Goal: Task Accomplishment & Management: Manage account settings

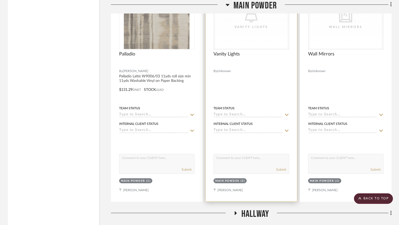
scroll to position [3329, 0]
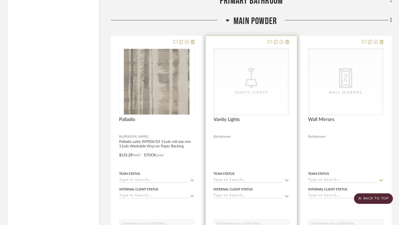
click at [242, 87] on icon "CategoryIconLighting Created with Sketch." at bounding box center [251, 78] width 20 height 20
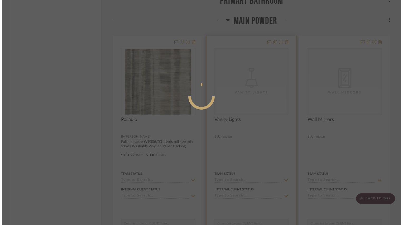
scroll to position [0, 0]
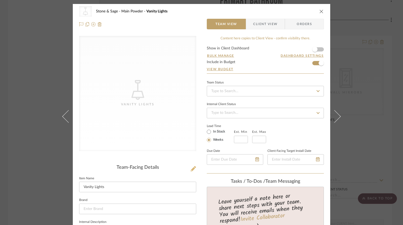
click at [191, 168] on icon at bounding box center [193, 168] width 5 height 5
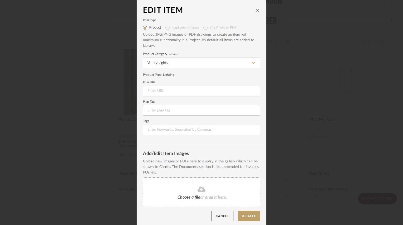
click at [199, 193] on div "Choose a file or drag it here." at bounding box center [201, 192] width 117 height 30
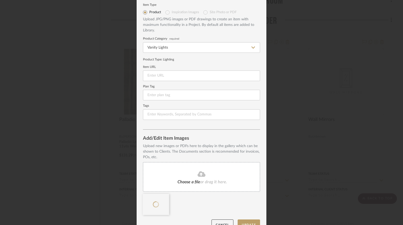
scroll to position [26, 0]
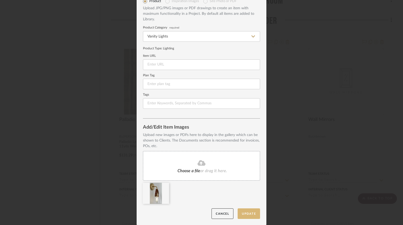
click at [244, 211] on button "Update" at bounding box center [248, 213] width 22 height 11
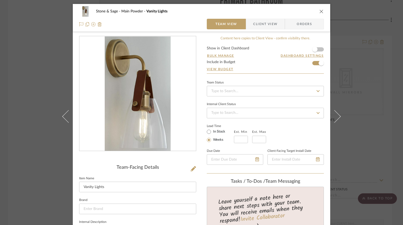
scroll to position [79, 0]
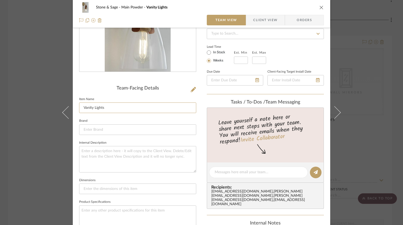
drag, startPoint x: 119, startPoint y: 105, endPoint x: 49, endPoint y: 100, distance: 70.6
click at [49, 100] on div "Stone & Sage Main Powder Vanity Lights Team View Client View Orders Team-Facing…" at bounding box center [201, 112] width 403 height 225
type input "Glass and Leather Sconce"
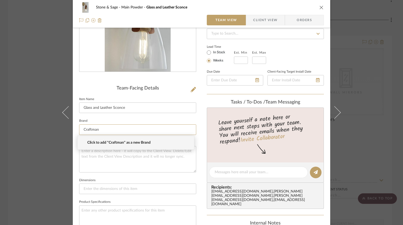
type input "Craftman"
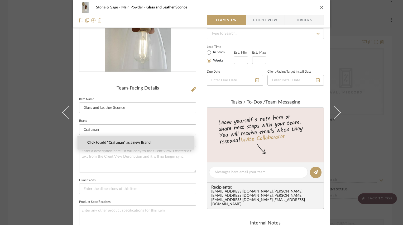
click at [118, 142] on span "Click to add "Craftman" as a new Brand" at bounding box center [137, 142] width 101 height 4
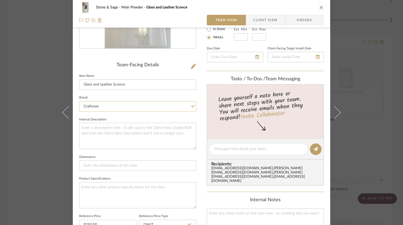
scroll to position [105, 0]
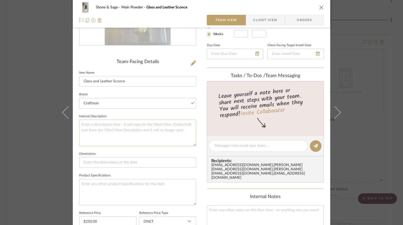
click at [152, 127] on textarea at bounding box center [137, 132] width 117 height 26
type textarea "through Shades of Light"
type input "14.17"H x"
type input "14.17"H x 6"W x 7.25"D"
click at [143, 187] on textarea at bounding box center [137, 192] width 117 height 26
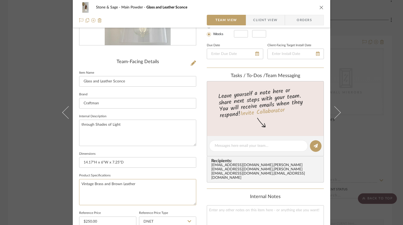
type textarea "Vintage Brass and Brown Leather"
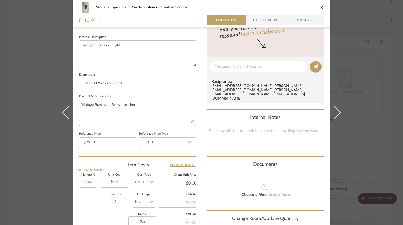
scroll to position [237, 0]
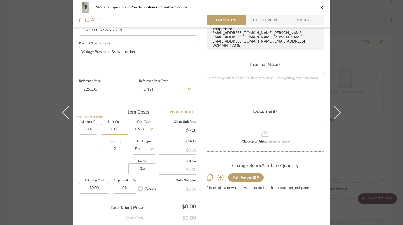
click at [116, 125] on input "0.00" at bounding box center [114, 129] width 27 height 11
type input "$148.00"
click at [125, 111] on div "Item Costs View Budget" at bounding box center [137, 112] width 117 height 6
type input "$192.40"
click at [319, 9] on icon "close" at bounding box center [321, 7] width 4 height 4
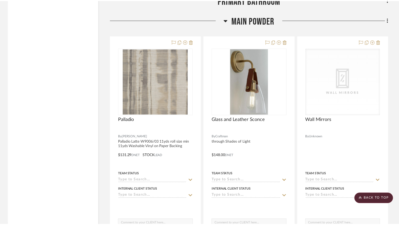
scroll to position [3329, 0]
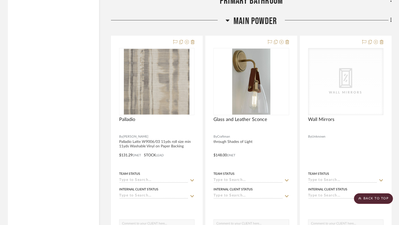
click at [227, 21] on icon at bounding box center [228, 21] width 4 height 2
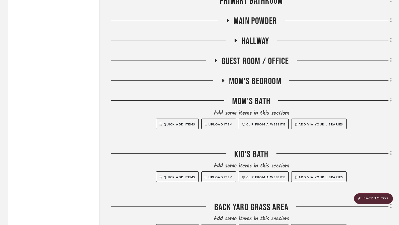
click at [235, 41] on icon at bounding box center [236, 40] width 2 height 4
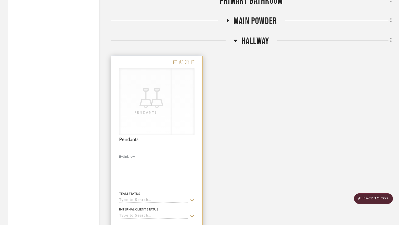
click at [180, 117] on div "CategoryIconLighting Created with Sketch. Pendants" at bounding box center [156, 101] width 75 height 66
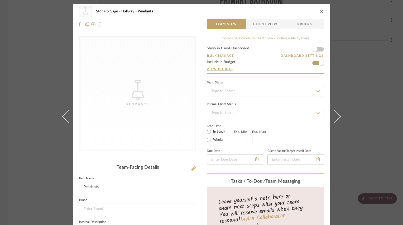
click at [191, 168] on icon at bounding box center [193, 168] width 5 height 5
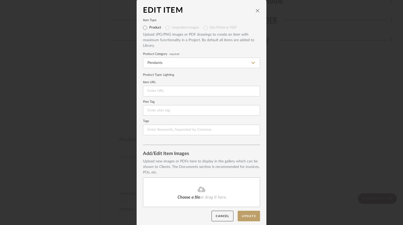
click at [173, 190] on div "Choose a file or drag it here." at bounding box center [201, 192] width 117 height 30
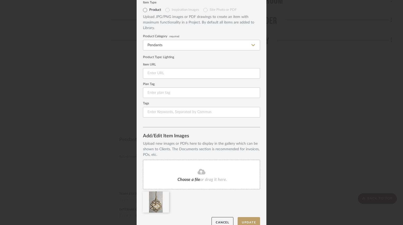
scroll to position [26, 0]
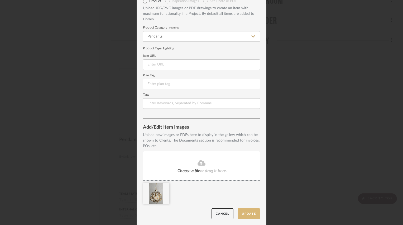
click at [242, 211] on button "Update" at bounding box center [248, 213] width 22 height 11
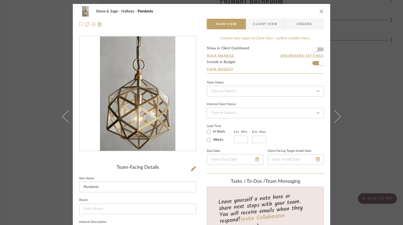
scroll to position [53, 0]
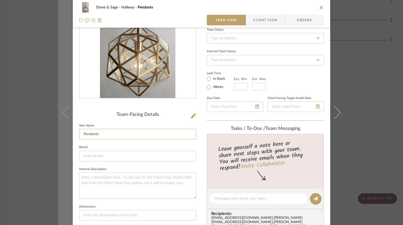
drag, startPoint x: 105, startPoint y: 134, endPoint x: 58, endPoint y: 135, distance: 47.5
click at [58, 135] on mat-dialog-content "Stone & Sage Hallway Pendants Team View Client View Orders Team-Facing Details …" at bounding box center [201, 194] width 287 height 486
type input "e"
type input "[PERSON_NAME] Pendant"
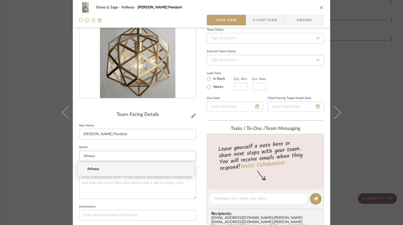
type input "Arhaus"
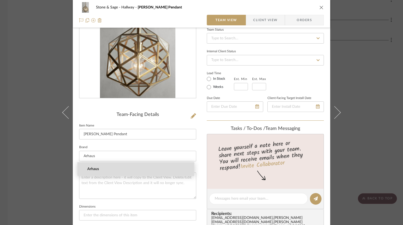
click at [95, 169] on span "Arhaus" at bounding box center [137, 169] width 101 height 4
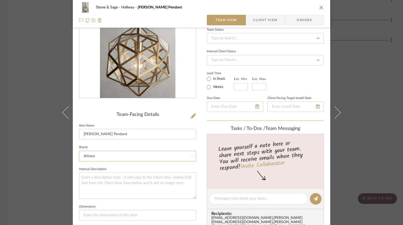
scroll to position [105, 0]
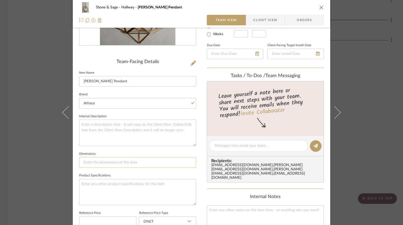
click at [107, 161] on input at bounding box center [137, 162] width 117 height 11
type input "9""
click at [114, 184] on textarea at bounding box center [137, 192] width 117 height 26
click at [102, 161] on input "9"" at bounding box center [137, 162] width 117 height 11
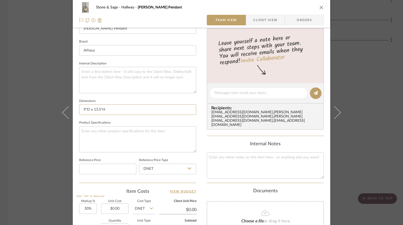
scroll to position [185, 0]
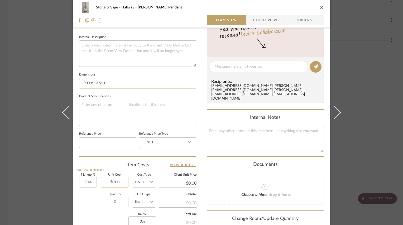
type input "9"D x 13.5"H"
type input "0.00"
click at [119, 183] on input "0.00" at bounding box center [114, 182] width 27 height 11
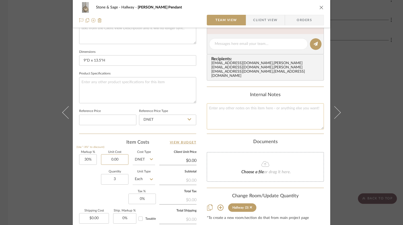
scroll to position [211, 0]
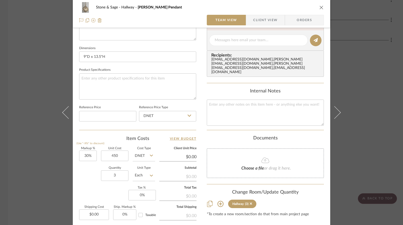
type input "$450.00"
click at [89, 172] on div "Quantity 3 Unit Type Each" at bounding box center [117, 175] width 76 height 19
type input "$585.00"
click at [113, 174] on input "3" at bounding box center [114, 175] width 27 height 11
type input "5"
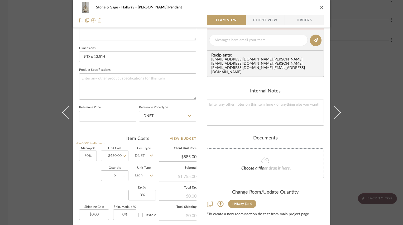
click at [93, 177] on div "Quantity 5 Unit Type Each" at bounding box center [117, 175] width 76 height 19
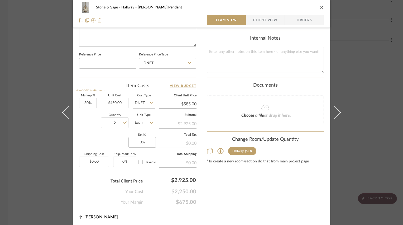
scroll to position [264, 0]
click at [320, 7] on icon "close" at bounding box center [321, 7] width 4 height 4
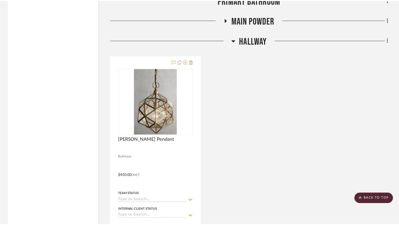
scroll to position [3329, 0]
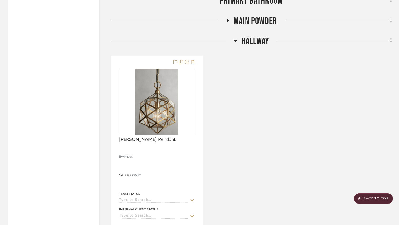
click at [234, 42] on icon at bounding box center [236, 40] width 4 height 6
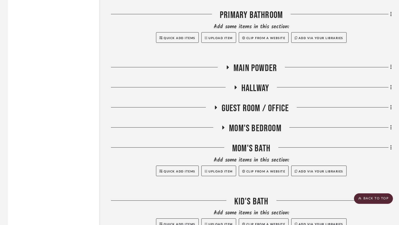
scroll to position [3276, 0]
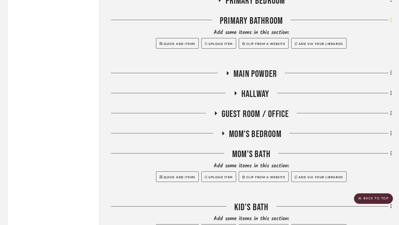
click at [390, 20] on icon at bounding box center [391, 20] width 2 height 6
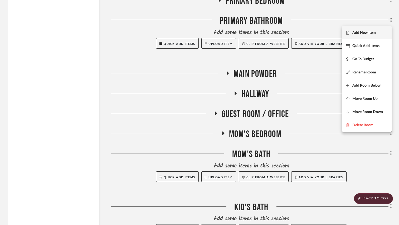
click at [375, 34] on span "Add New Item" at bounding box center [363, 32] width 23 height 4
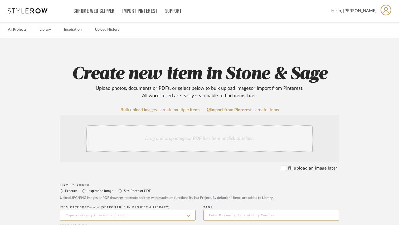
click at [172, 142] on div "Drag and drop image or PDF files here or click to select." at bounding box center [199, 138] width 227 height 26
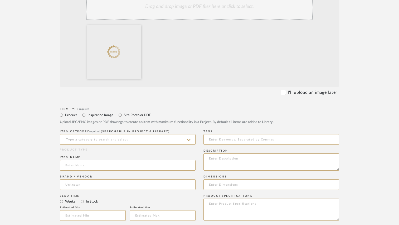
scroll to position [185, 0]
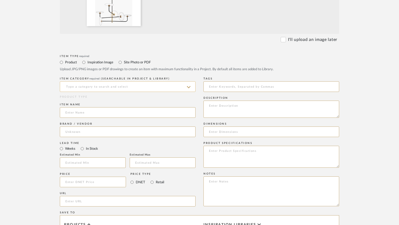
click at [90, 86] on input at bounding box center [128, 86] width 136 height 11
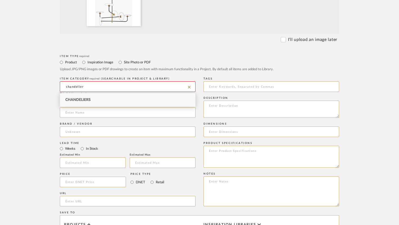
click at [89, 101] on div "Chandeliers" at bounding box center [127, 99] width 135 height 13
type input "Chandeliers"
click at [90, 110] on input at bounding box center [128, 112] width 136 height 11
type input "[PERSON_NAME] Large Arched Chandelier"
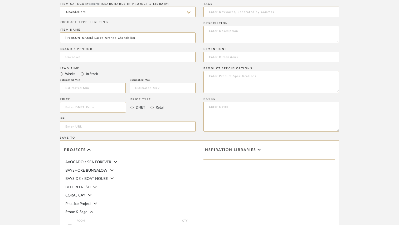
scroll to position [264, 0]
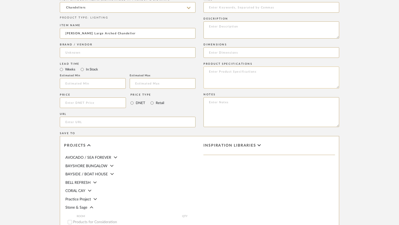
click at [227, 72] on textarea at bounding box center [271, 77] width 136 height 22
type textarea "Aged Iron and Hand-Rubbed Antique Brass"
click at [248, 52] on input at bounding box center [271, 52] width 136 height 11
click at [217, 53] on input "24-65"H" at bounding box center [271, 52] width 136 height 11
type input "32.25"W x 24-56.5"H"
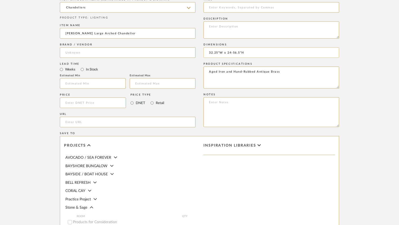
click at [254, 53] on input "32.25"W x 24-56.5"H" at bounding box center [271, 52] width 136 height 11
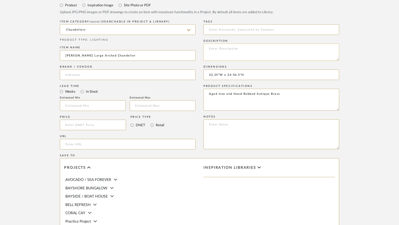
scroll to position [237, 0]
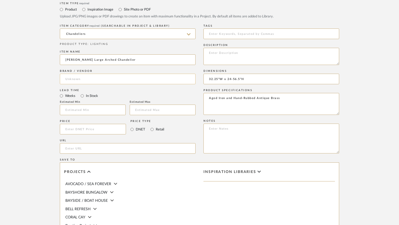
click at [80, 79] on input at bounding box center [128, 79] width 136 height 11
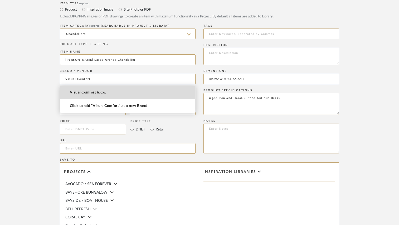
click at [80, 95] on mat-option "Visual Comfort & Co." at bounding box center [127, 92] width 135 height 13
type input "Visual Comfort & Co."
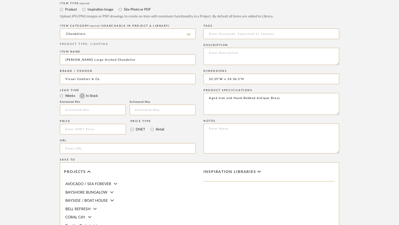
click at [82, 96] on input "In Stock" at bounding box center [82, 96] width 6 height 6
radio input "true"
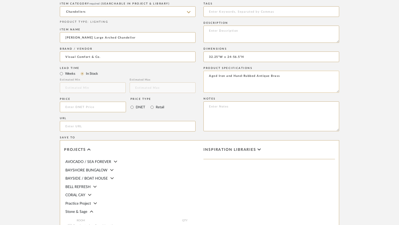
scroll to position [264, 0]
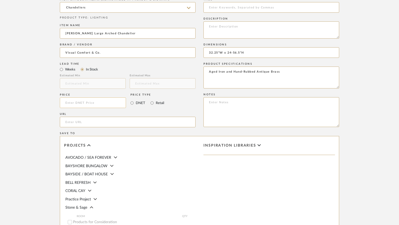
click at [93, 100] on input at bounding box center [93, 102] width 66 height 11
type input "$2,699.00"
click at [152, 103] on input "Retail" at bounding box center [152, 103] width 6 height 6
radio input "true"
click at [178, 102] on div "Price $2,699.00 Price Type DNET Retail" at bounding box center [128, 101] width 136 height 19
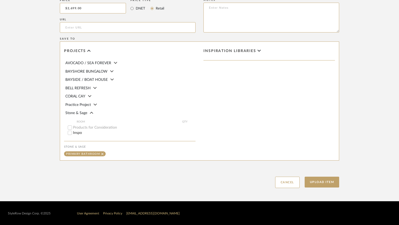
scroll to position [358, 0]
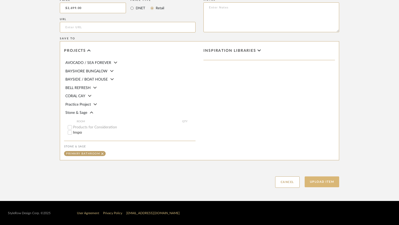
click at [316, 183] on button "Upload Item" at bounding box center [322, 181] width 35 height 11
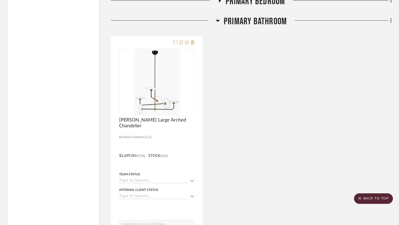
scroll to position [3289, 0]
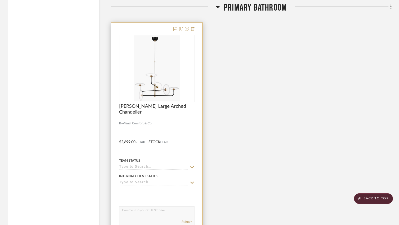
click at [182, 116] on div at bounding box center [156, 117] width 75 height 5
click at [183, 91] on div at bounding box center [156, 68] width 75 height 66
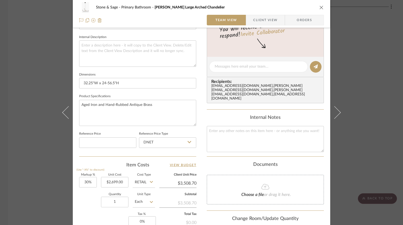
scroll to position [237, 0]
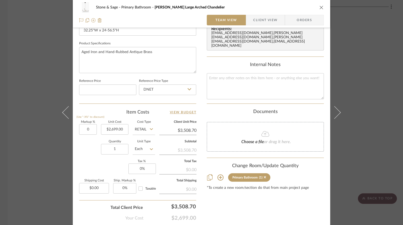
type input "0%"
click at [87, 144] on div "Quantity 1 Unit Type Each" at bounding box center [117, 149] width 76 height 19
type input "$2,699.00"
click at [320, 8] on icon "close" at bounding box center [321, 7] width 4 height 4
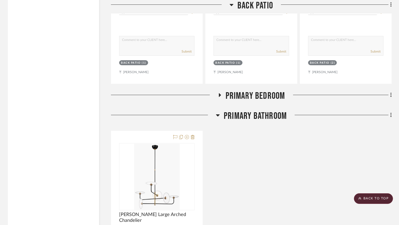
scroll to position [3131, 0]
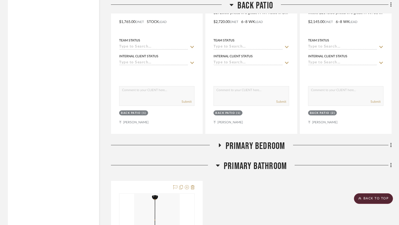
click at [219, 166] on icon at bounding box center [218, 165] width 4 height 2
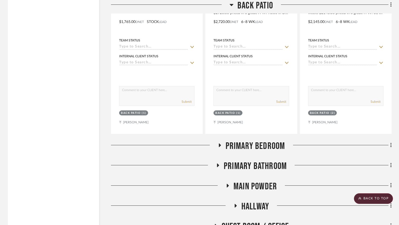
click at [217, 166] on icon at bounding box center [218, 165] width 2 height 4
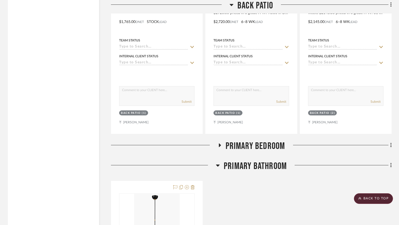
click at [217, 166] on icon at bounding box center [218, 165] width 4 height 2
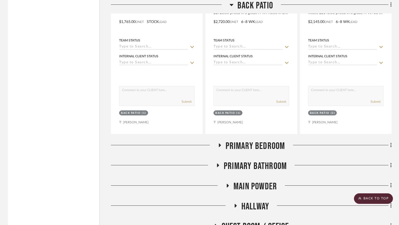
click at [218, 147] on icon at bounding box center [219, 145] width 6 height 4
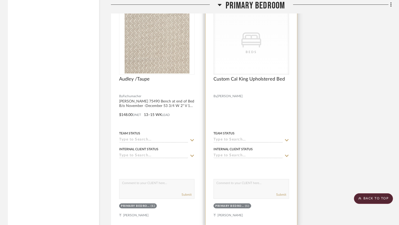
scroll to position [3869, 0]
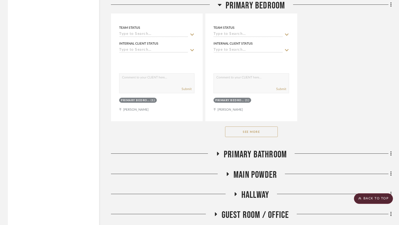
click at [247, 134] on button "See More" at bounding box center [251, 131] width 53 height 11
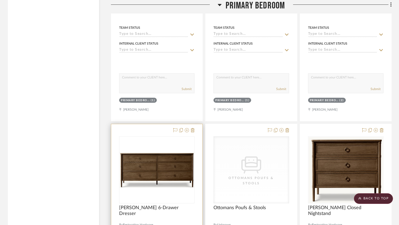
click at [167, 168] on img at bounding box center [157, 170] width 74 height 36
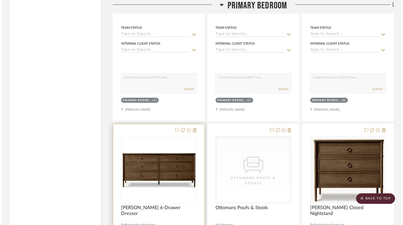
scroll to position [0, 0]
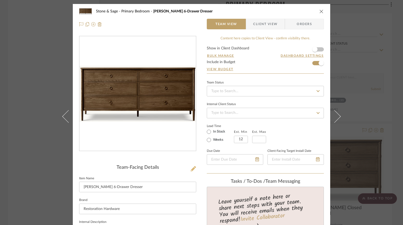
click at [193, 168] on icon at bounding box center [193, 168] width 5 height 5
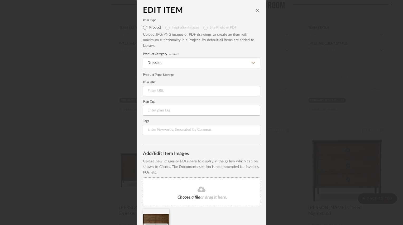
click at [199, 187] on icon at bounding box center [201, 189] width 8 height 6
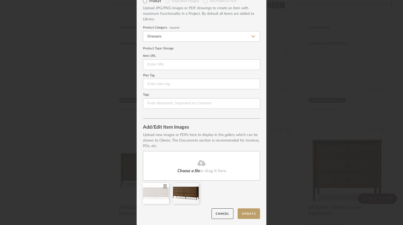
click at [164, 185] on icon at bounding box center [165, 186] width 4 height 4
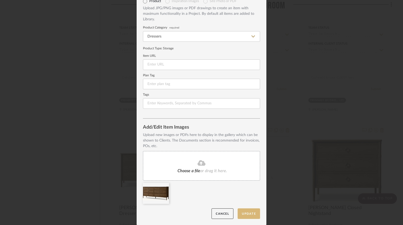
click at [244, 210] on button "Update" at bounding box center [248, 213] width 22 height 11
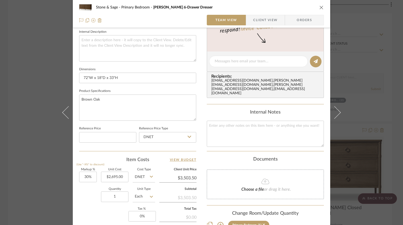
scroll to position [211, 0]
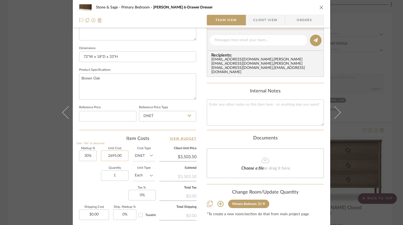
click at [111, 153] on input "2695.00" at bounding box center [114, 155] width 27 height 11
type input "$3,195.00"
click at [113, 138] on div "Item Costs View Budget" at bounding box center [137, 138] width 117 height 6
type input "$4,153.50"
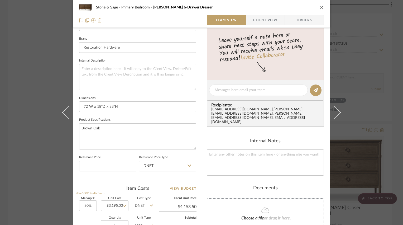
scroll to position [158, 0]
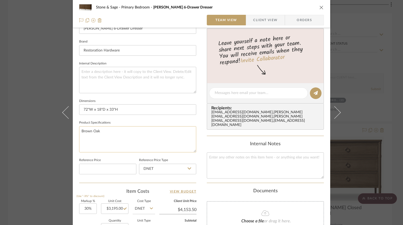
click at [116, 129] on textarea "Brown Oak" at bounding box center [137, 139] width 117 height 26
type textarea "Brown Oak w/Italian C"
type textarea "Brown Oak w/Italian Carrara Marble"
click at [198, 113] on div "Stone & Sage Primary Bedroom [PERSON_NAME] 6-Drawer Dresser Team View Client Vi…" at bounding box center [201, 89] width 257 height 486
click at [319, 7] on button "close" at bounding box center [321, 7] width 5 height 5
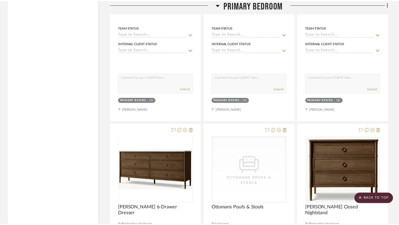
scroll to position [3869, 0]
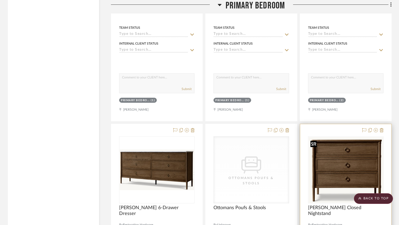
click at [325, 158] on img at bounding box center [346, 169] width 74 height 65
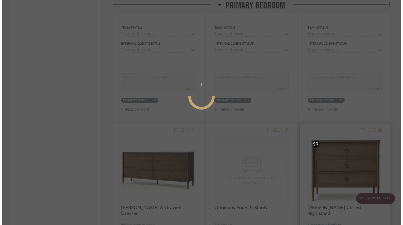
scroll to position [0, 0]
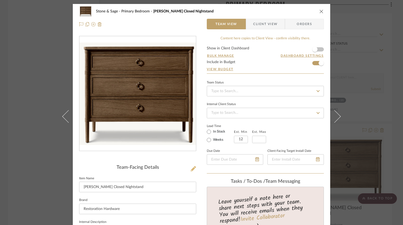
click at [192, 168] on icon at bounding box center [193, 168] width 5 height 5
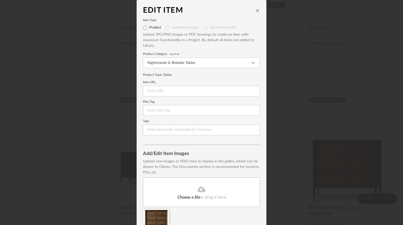
scroll to position [26, 0]
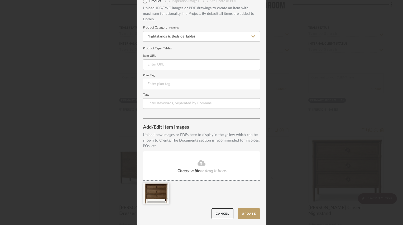
click at [192, 164] on fa-icon at bounding box center [201, 162] width 48 height 7
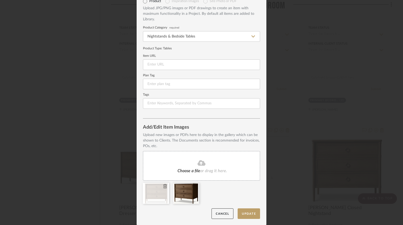
click at [163, 185] on icon at bounding box center [165, 186] width 4 height 4
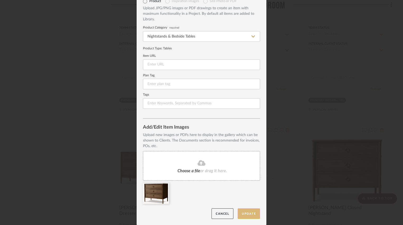
click at [245, 214] on button "Update" at bounding box center [248, 213] width 22 height 11
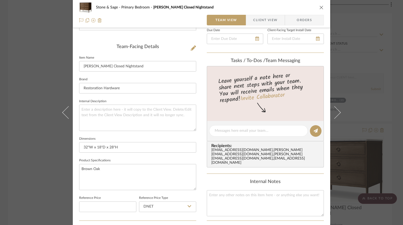
scroll to position [132, 0]
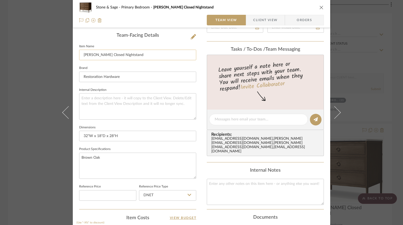
click at [96, 53] on input "[PERSON_NAME] Closed Nightstand" at bounding box center [137, 55] width 117 height 11
type input "[PERSON_NAME] Closed Nightstand"
click at [118, 155] on textarea "Brown Oak" at bounding box center [137, 165] width 117 height 26
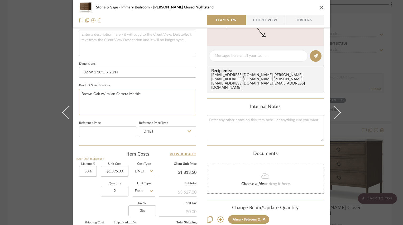
scroll to position [211, 0]
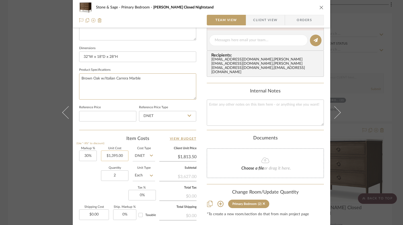
type textarea "Brown Oak w/Italian Carrera Marble"
type input "1395.00"
click at [118, 156] on input "1395.00" at bounding box center [114, 155] width 27 height 11
type input "$1,595.00"
click at [111, 134] on div "Team-Facing Details Item Name [PERSON_NAME] Closed Nightstand Brand Restoration…" at bounding box center [137, 41] width 117 height 433
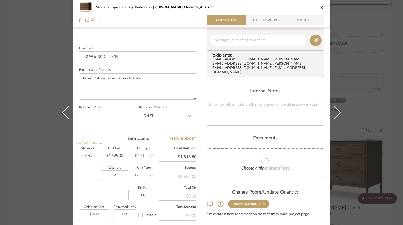
type input "$2,073.50"
click at [321, 6] on icon "close" at bounding box center [321, 7] width 4 height 4
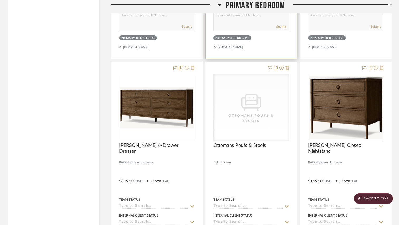
scroll to position [3948, 0]
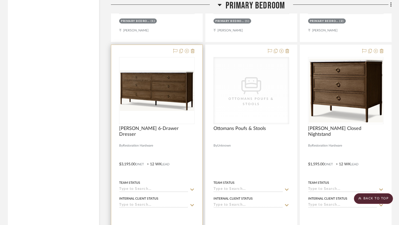
click at [186, 145] on div at bounding box center [156, 160] width 91 height 231
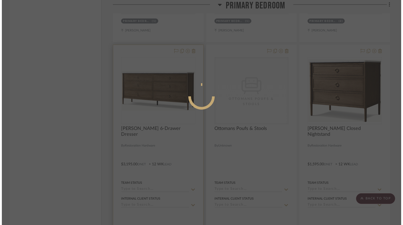
scroll to position [0, 0]
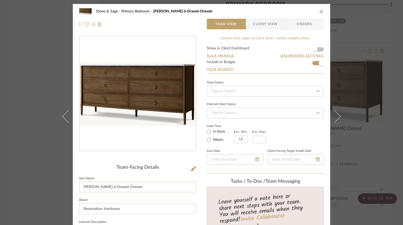
click at [96, 186] on input "[PERSON_NAME] 6-Drawer Dresser" at bounding box center [137, 186] width 117 height 11
type input "[PERSON_NAME] 6-Drawer Dresser"
click at [319, 11] on icon "close" at bounding box center [321, 11] width 4 height 4
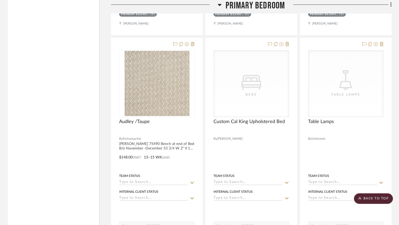
scroll to position [3763, 0]
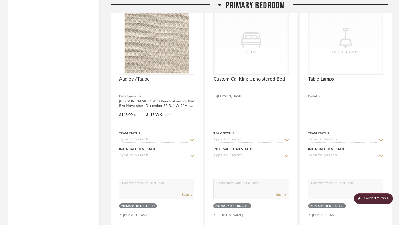
click at [391, 4] on icon at bounding box center [391, 5] width 2 height 6
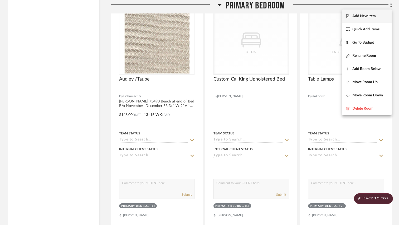
click at [372, 15] on span "Add New Item" at bounding box center [363, 16] width 23 height 4
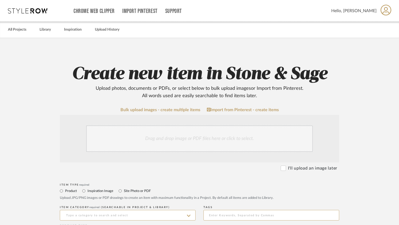
click at [188, 140] on div "Drag and drop image or PDF files here or click to select." at bounding box center [199, 138] width 227 height 26
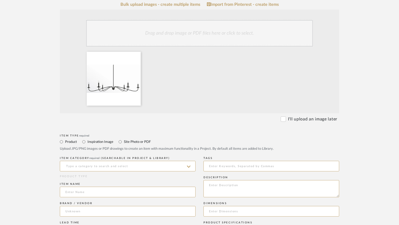
scroll to position [105, 0]
click at [122, 164] on input at bounding box center [128, 165] width 136 height 11
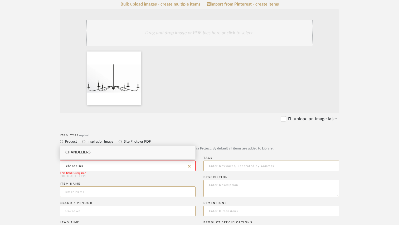
click at [98, 153] on div "Chandeliers" at bounding box center [127, 151] width 135 height 13
type input "Chandeliers"
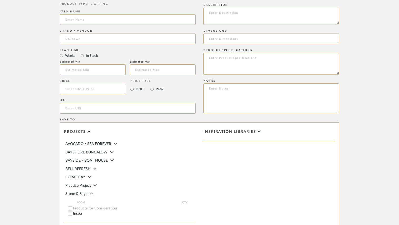
scroll to position [253, 0]
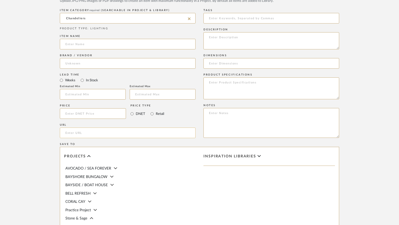
click at [76, 132] on input "url" at bounding box center [128, 132] width 136 height 11
paste input "[URL][DOMAIN_NAME][PERSON_NAME]"
type input "[URL][DOMAIN_NAME][PERSON_NAME]"
click at [11, 118] on upload-items "Create new item in Stone & Sage Upload photos, documents or PDFs, or select bel…" at bounding box center [199, 45] width 399 height 521
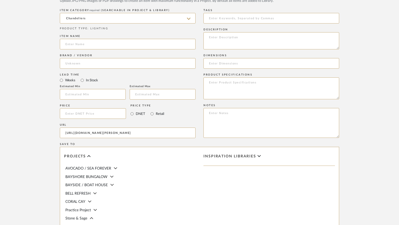
scroll to position [0, 0]
click at [101, 43] on input at bounding box center [128, 44] width 136 height 11
click at [92, 42] on input "Abigeal 5-Light Chandelier" at bounding box center [128, 44] width 136 height 11
type input "Abigeal 5-Light Metal Dimmable Chandelier"
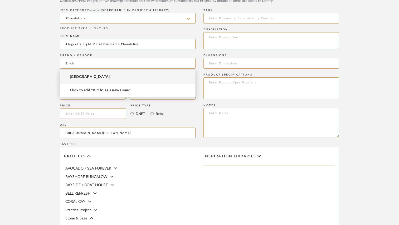
type input "Birch"
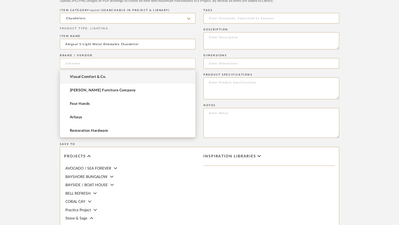
click at [67, 62] on input at bounding box center [128, 63] width 136 height 11
click at [51, 67] on form "Bulk upload images - create multiple items Import from Pinterest - create items…" at bounding box center [200, 74] width 336 height 438
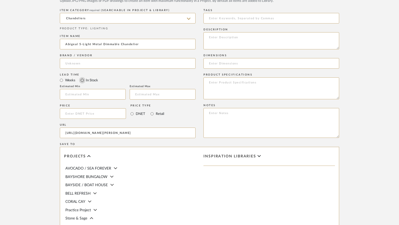
click at [82, 79] on input "In Stock" at bounding box center [82, 80] width 6 height 6
radio input "true"
click at [83, 114] on input at bounding box center [93, 113] width 66 height 11
type input "$249.00"
click at [151, 113] on input "Retail" at bounding box center [152, 113] width 6 height 6
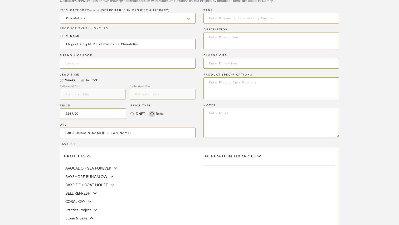
radio input "true"
click at [229, 86] on textarea at bounding box center [271, 88] width 136 height 22
type textarea "Matte Black"
click at [229, 62] on input at bounding box center [271, 63] width 136 height 11
type input "42"D x 7"H"
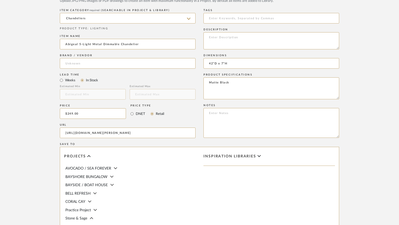
click at [30, 47] on upload-items "Create new item in Stone & Sage Upload photos, documents or PDFs, or select bel…" at bounding box center [199, 45] width 399 height 521
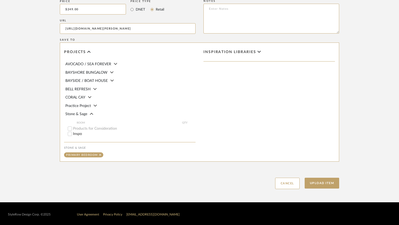
scroll to position [358, 0]
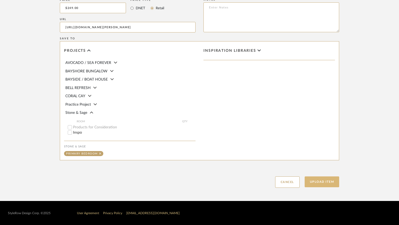
click at [316, 180] on button "Upload Item" at bounding box center [322, 181] width 35 height 11
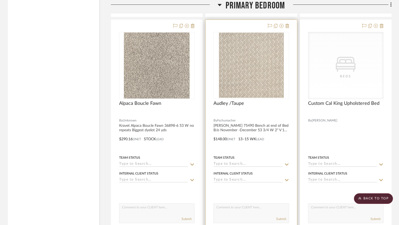
scroll to position [3743, 0]
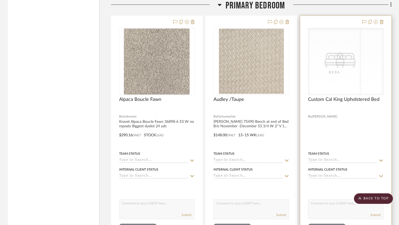
click at [338, 74] on div "CategoryIconBeds Created with Sketch. Beds CategoryIconBeds Created with Sketch…" at bounding box center [345, 61] width 75 height 67
click at [340, 84] on div "CategoryIconBeds Created with Sketch. Beds" at bounding box center [345, 61] width 75 height 66
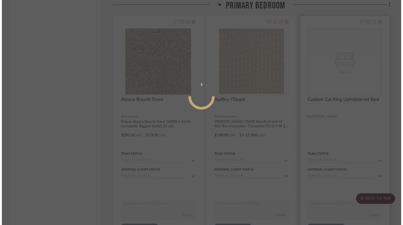
scroll to position [0, 0]
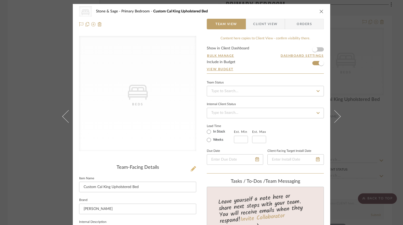
click at [191, 169] on icon at bounding box center [193, 168] width 5 height 5
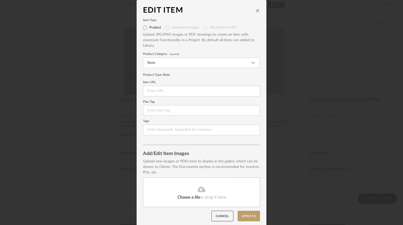
click at [181, 189] on fa-icon at bounding box center [201, 189] width 48 height 7
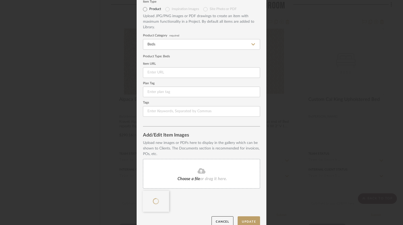
scroll to position [26, 0]
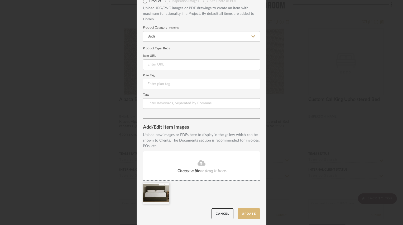
click at [239, 213] on button "Update" at bounding box center [248, 213] width 22 height 11
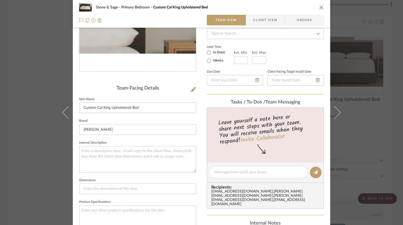
scroll to position [158, 0]
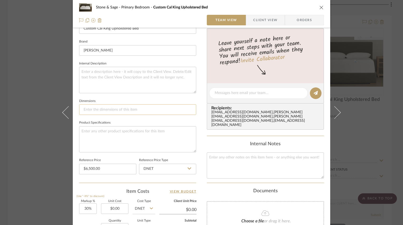
click at [112, 109] on input at bounding box center [137, 109] width 117 height 11
click at [113, 128] on textarea at bounding box center [137, 139] width 117 height 26
type textarea "CalKing"
click at [207, 129] on div "Content here copies to Client View - confirm visibility there. Show in Client D…" at bounding box center [265, 94] width 117 height 433
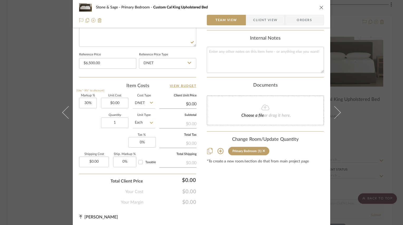
scroll to position [264, 0]
click at [320, 7] on icon "close" at bounding box center [321, 7] width 4 height 4
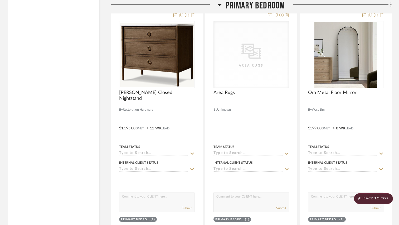
scroll to position [4244, 0]
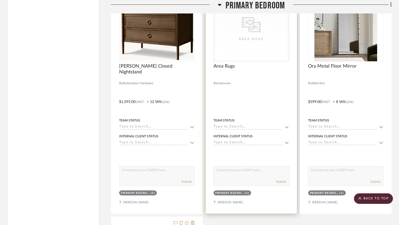
click at [267, 85] on div at bounding box center [251, 98] width 91 height 231
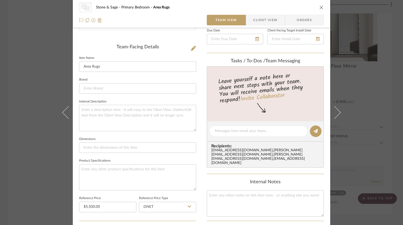
scroll to position [132, 0]
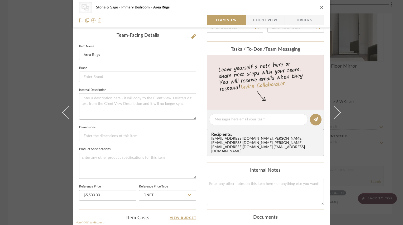
click at [321, 7] on icon "close" at bounding box center [321, 7] width 4 height 4
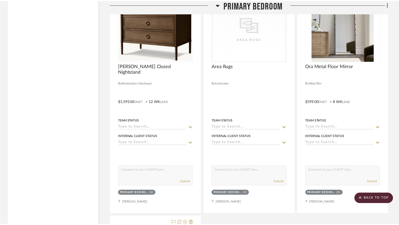
scroll to position [4244, 0]
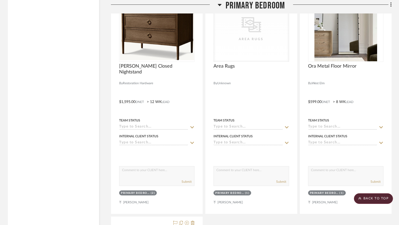
click at [220, 4] on icon at bounding box center [220, 5] width 4 height 2
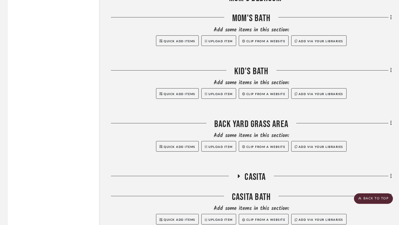
scroll to position [3323, 0]
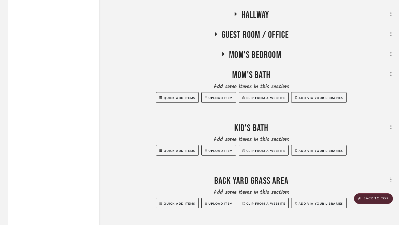
click at [223, 55] on icon at bounding box center [223, 54] width 2 height 4
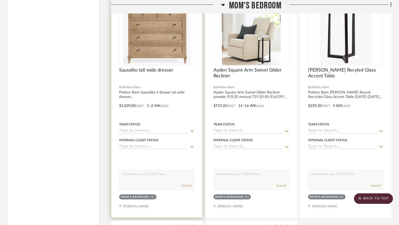
scroll to position [3402, 0]
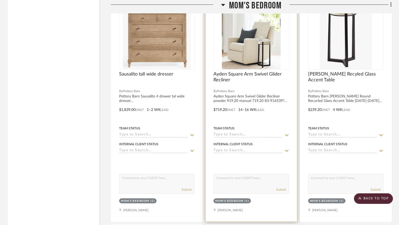
click at [247, 88] on div at bounding box center [251, 85] width 75 height 5
click at [243, 74] on span "Ayden Square Arm Swivel Glider Recliner" at bounding box center [251, 77] width 75 height 12
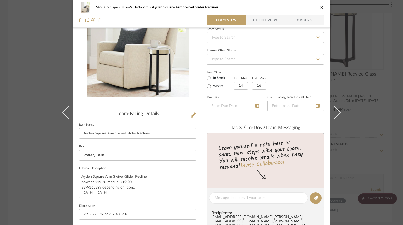
scroll to position [26, 0]
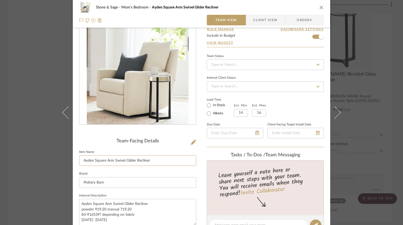
drag, startPoint x: 91, startPoint y: 161, endPoint x: 72, endPoint y: 158, distance: 19.2
click at [73, 158] on div "Stone & Sage Mom's Bedroom [GEOGRAPHIC_DATA] Arm Swivel Glider Recliner Team Vi…" at bounding box center [201, 221] width 257 height 486
type input "Irving Square Arm Swivel Glider Recliner"
click at [192, 142] on icon at bounding box center [193, 141] width 5 height 5
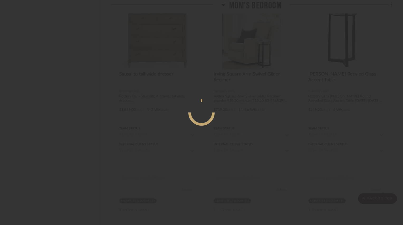
scroll to position [0, 0]
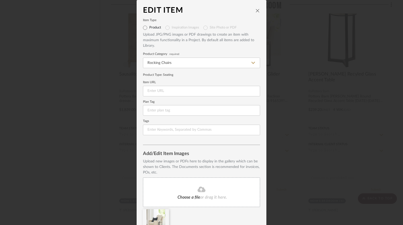
click at [211, 189] on fa-icon at bounding box center [201, 189] width 48 height 7
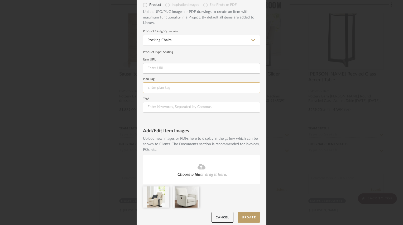
scroll to position [26, 0]
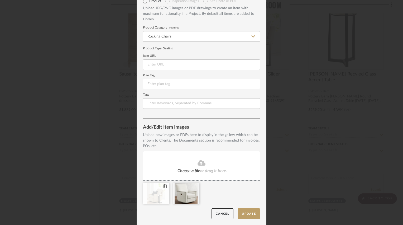
click at [163, 185] on icon at bounding box center [165, 186] width 4 height 4
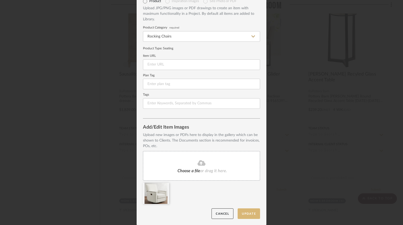
click at [243, 215] on button "Update" at bounding box center [248, 213] width 22 height 11
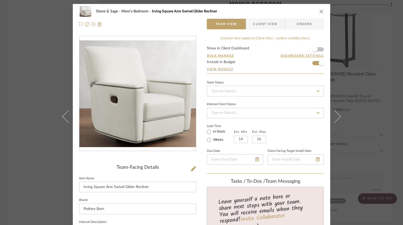
click at [320, 11] on icon "close" at bounding box center [321, 11] width 4 height 4
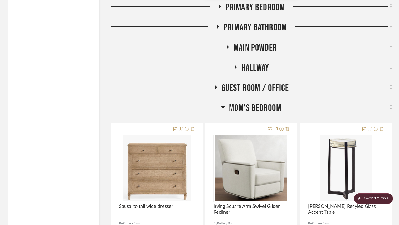
scroll to position [3270, 0]
click at [224, 107] on icon at bounding box center [223, 107] width 4 height 6
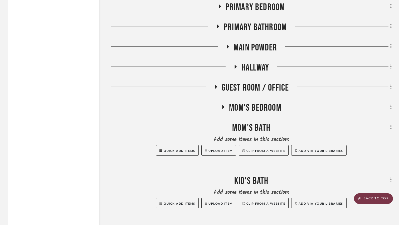
click at [364, 200] on scroll-to-top-button "BACK TO TOP" at bounding box center [373, 198] width 39 height 11
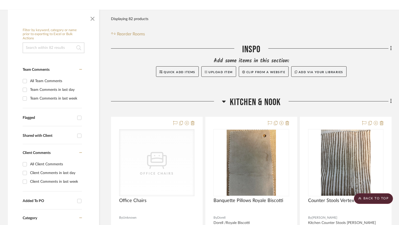
scroll to position [0, 0]
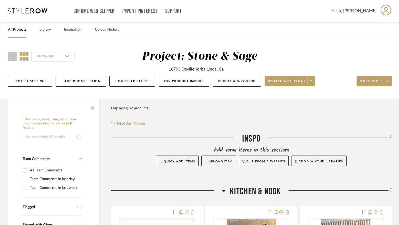
click at [23, 30] on link "All Projects" at bounding box center [17, 29] width 18 height 7
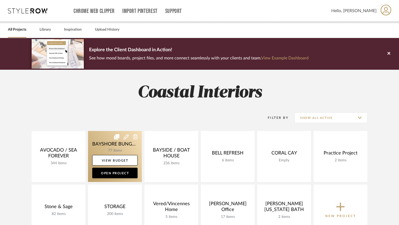
click at [114, 141] on link at bounding box center [115, 156] width 54 height 51
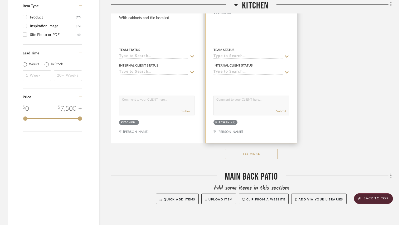
scroll to position [764, 0]
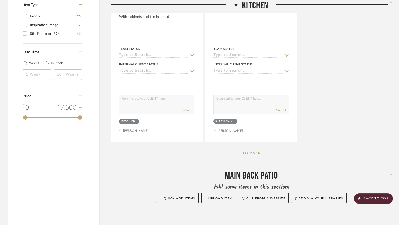
click at [251, 154] on button "See More" at bounding box center [251, 152] width 53 height 11
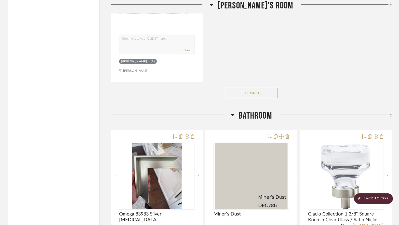
scroll to position [3875, 0]
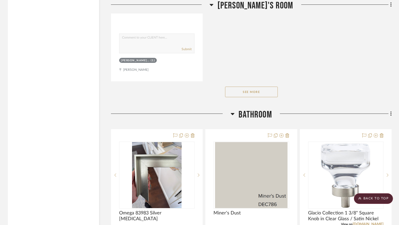
click at [252, 90] on button "See More" at bounding box center [251, 91] width 53 height 11
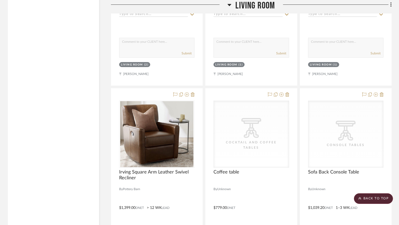
scroll to position [2123, 0]
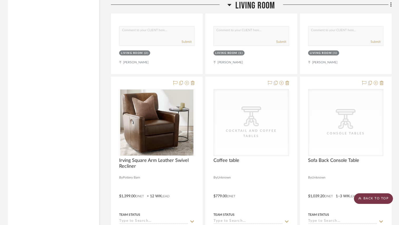
click at [363, 196] on scroll-to-top-button "BACK TO TOP" at bounding box center [373, 198] width 39 height 11
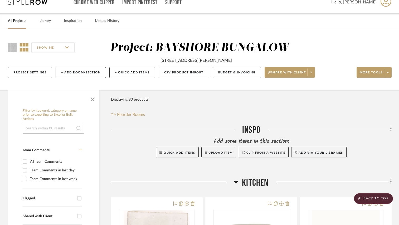
scroll to position [0, 0]
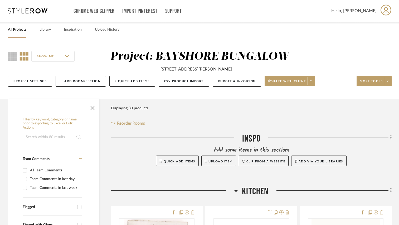
click at [22, 29] on link "All Projects" at bounding box center [17, 29] width 18 height 7
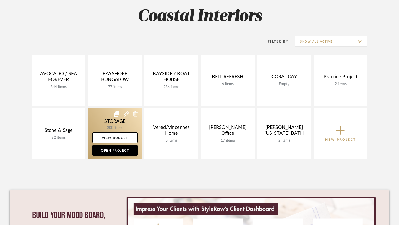
scroll to position [79, 0]
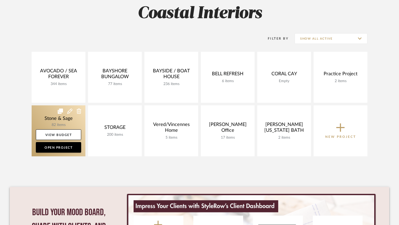
click at [62, 117] on link at bounding box center [59, 130] width 54 height 51
